Goal: Find specific page/section: Find specific page/section

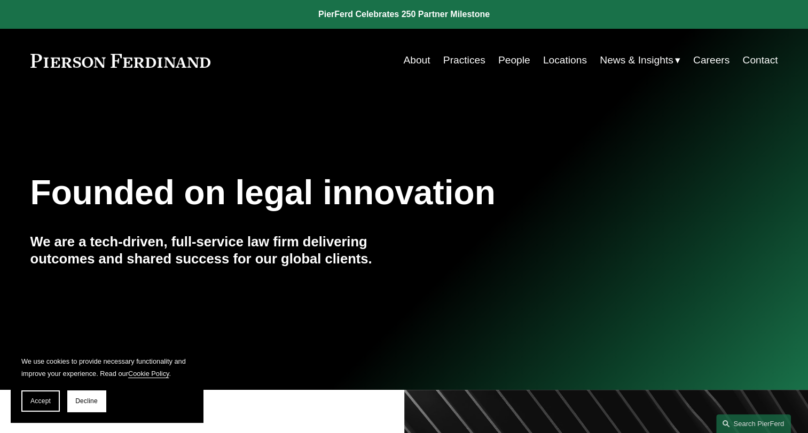
click at [572, 57] on link "Locations" at bounding box center [565, 60] width 44 height 20
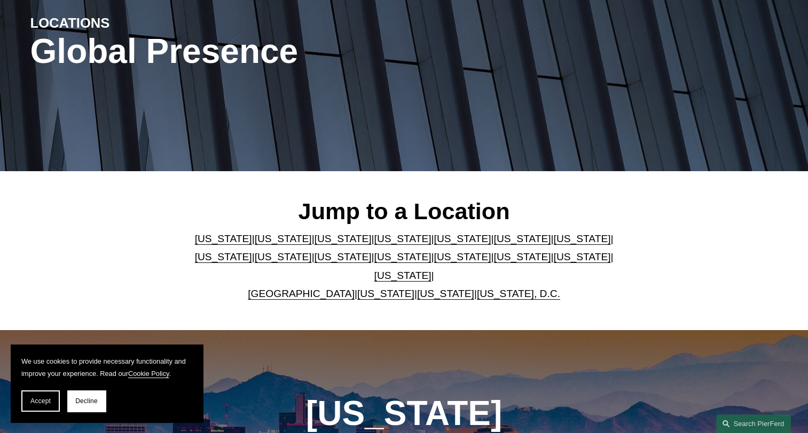
scroll to position [160, 0]
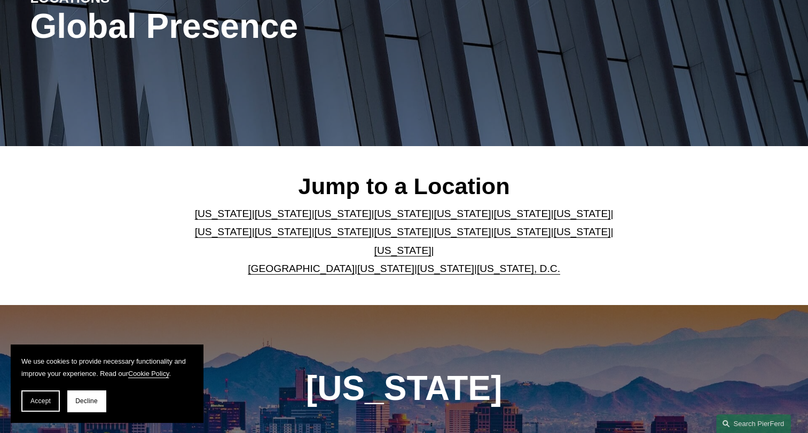
click at [374, 238] on link "[US_STATE]" at bounding box center [402, 231] width 57 height 11
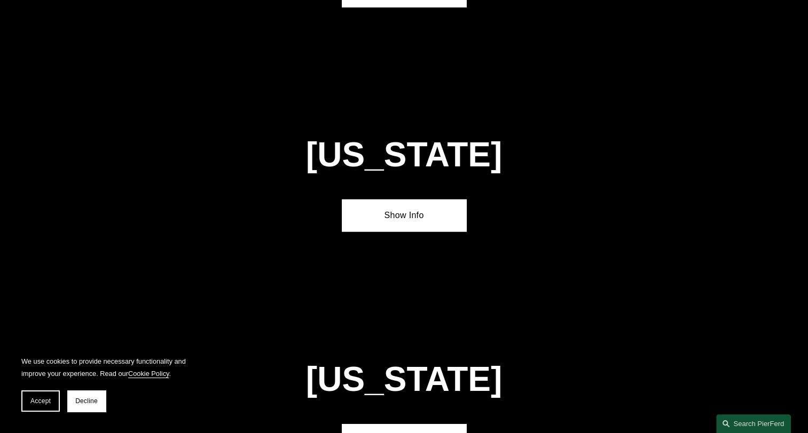
scroll to position [2706, 0]
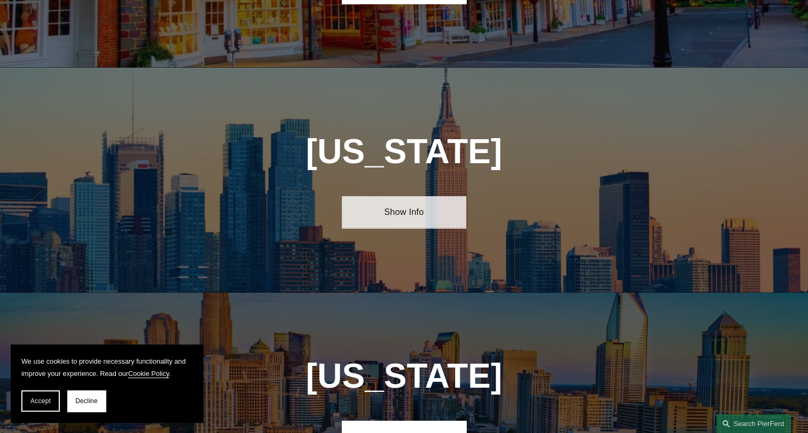
click at [426, 196] on link "Show Info" at bounding box center [404, 212] width 124 height 32
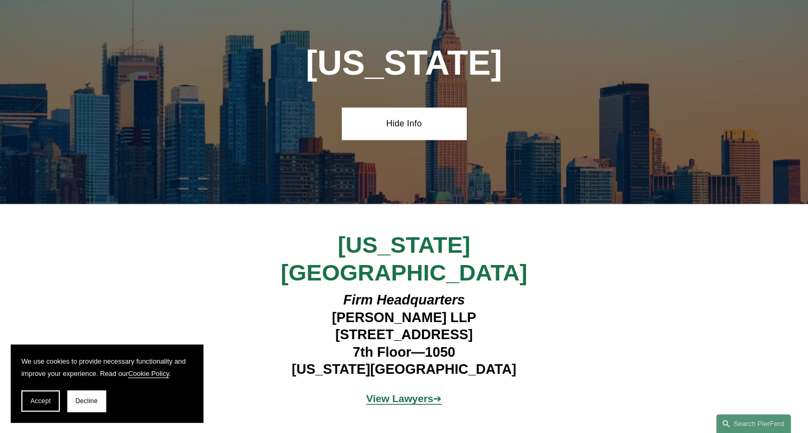
scroll to position [2813, 0]
